Goal: Navigation & Orientation: Find specific page/section

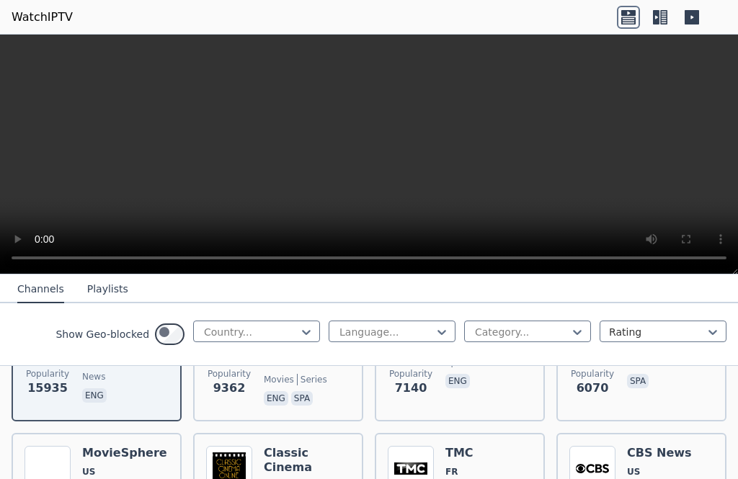
scroll to position [343, 0]
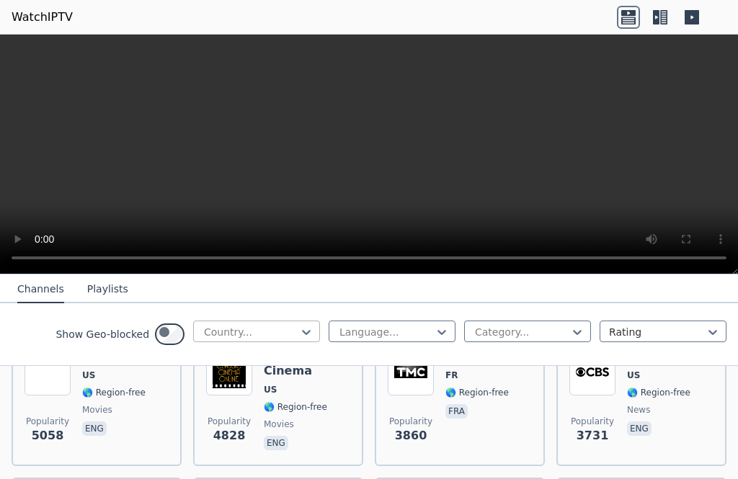
click at [202, 339] on div at bounding box center [250, 332] width 97 height 14
type input "*****"
click at [193, 377] on div "[GEOGRAPHIC_DATA]" at bounding box center [256, 364] width 127 height 26
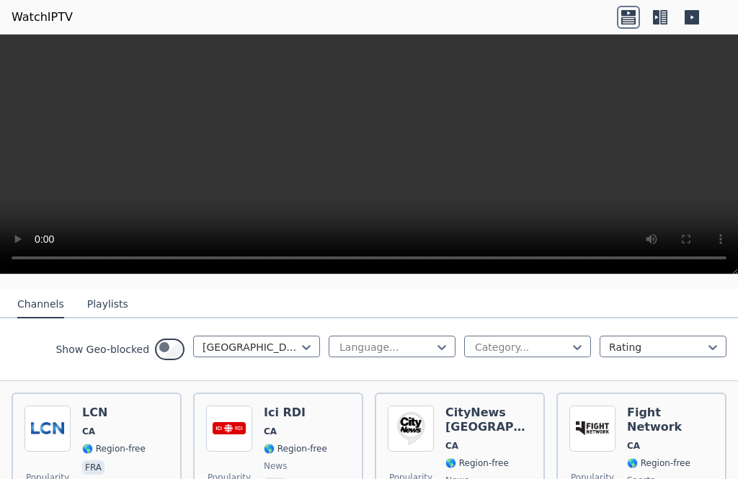
scroll to position [144, 0]
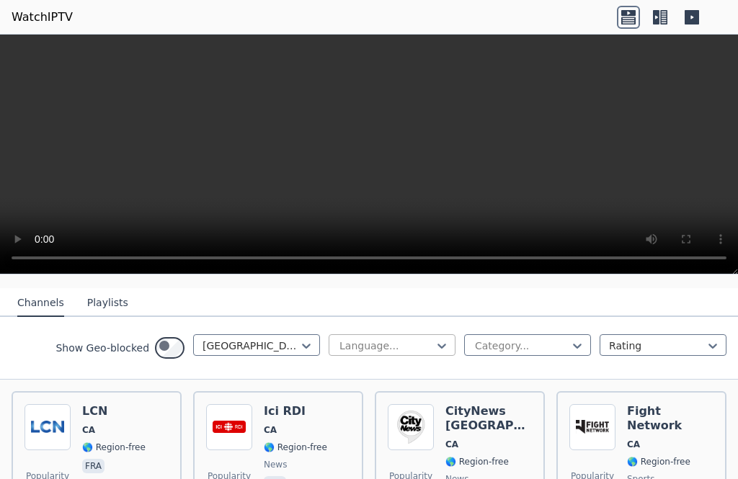
click at [338, 353] on div at bounding box center [386, 346] width 97 height 14
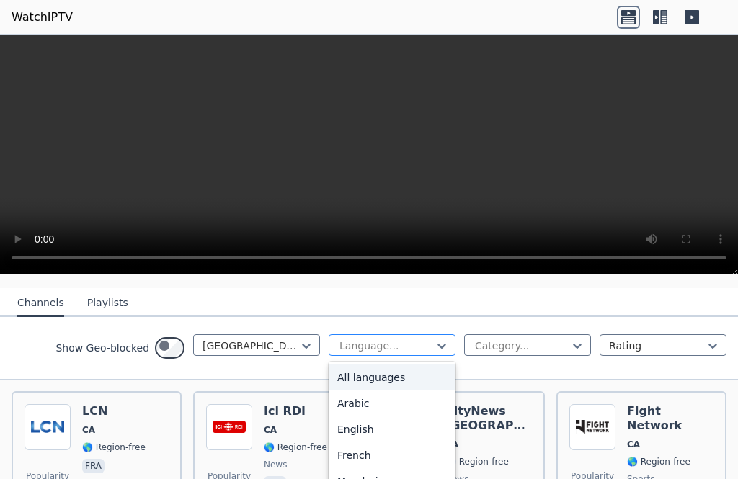
scroll to position [216, 0]
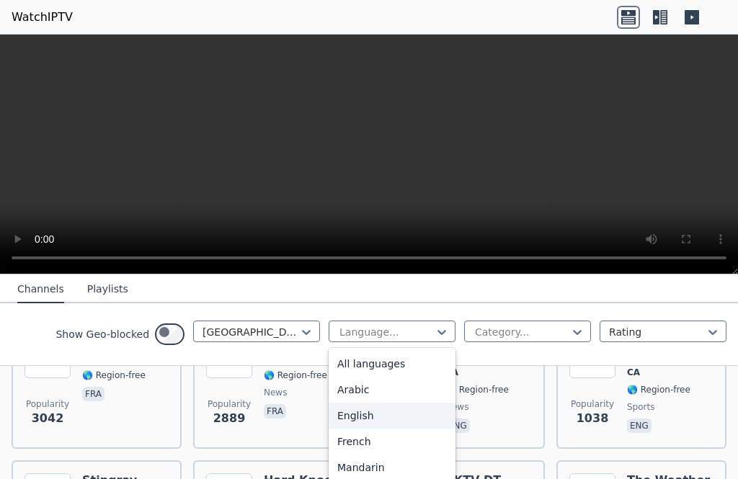
click at [329, 429] on div "English" at bounding box center [392, 416] width 127 height 26
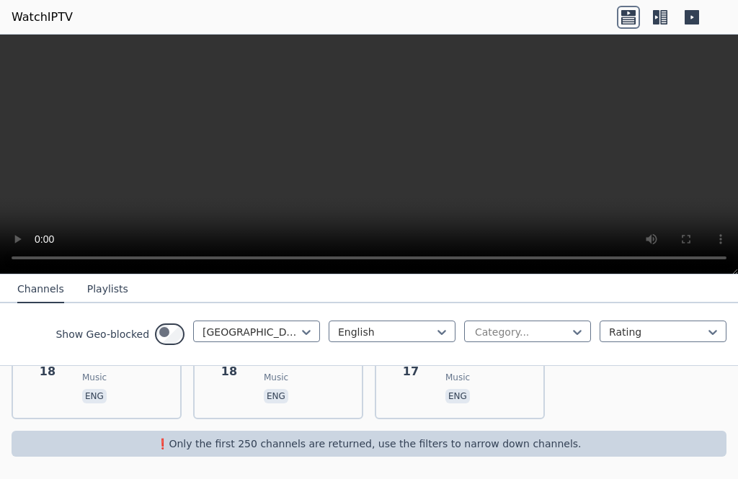
scroll to position [5051, 0]
click at [202, 339] on div at bounding box center [250, 332] width 97 height 14
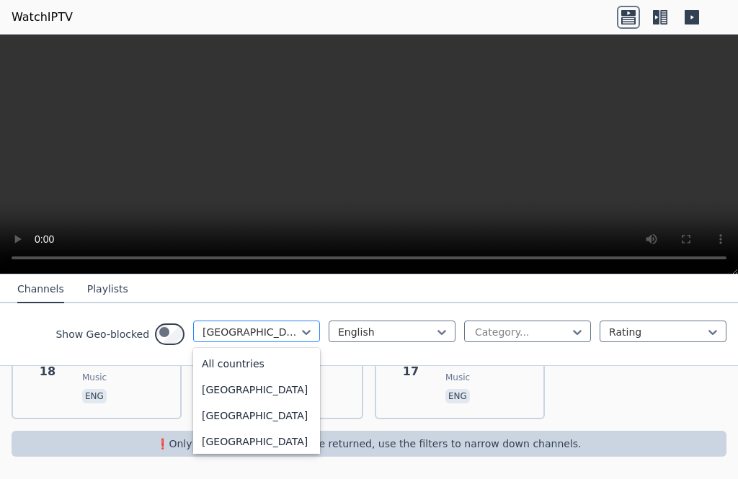
scroll to position [989, 0]
